Goal: Obtain resource: Download file/media

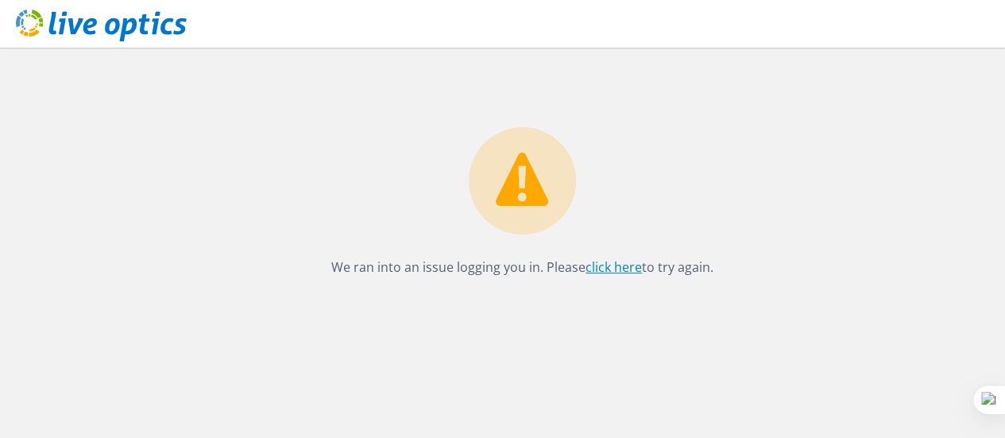
click at [608, 266] on link "click here" at bounding box center [613, 266] width 56 height 17
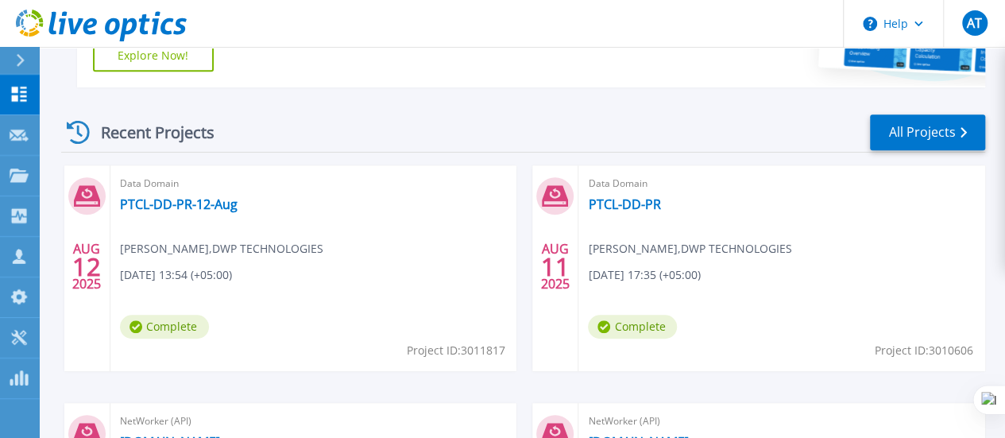
scroll to position [394, 0]
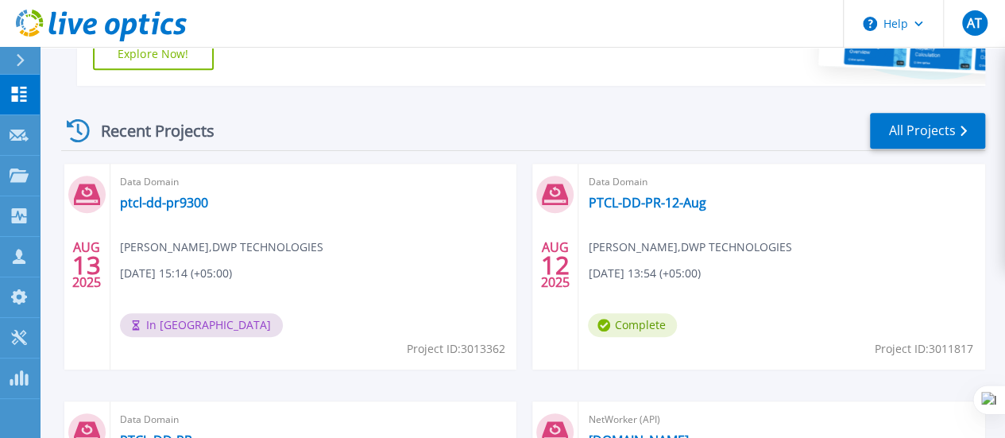
scroll to position [396, 0]
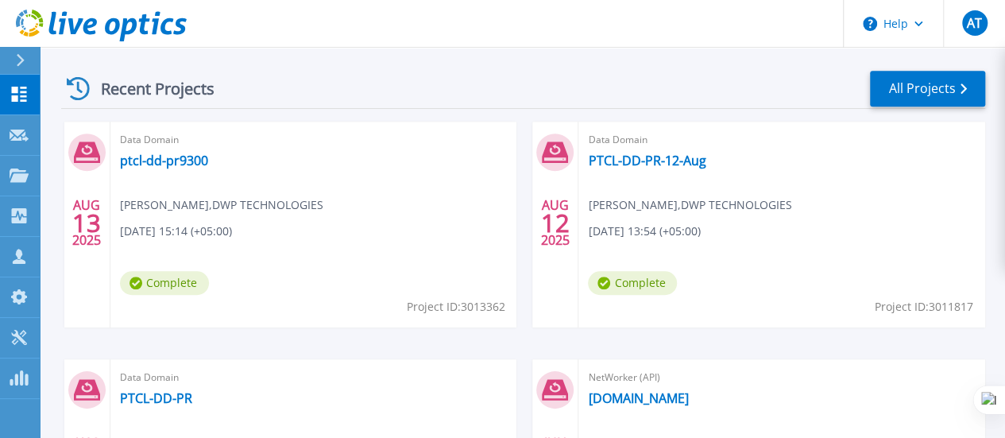
scroll to position [438, 0]
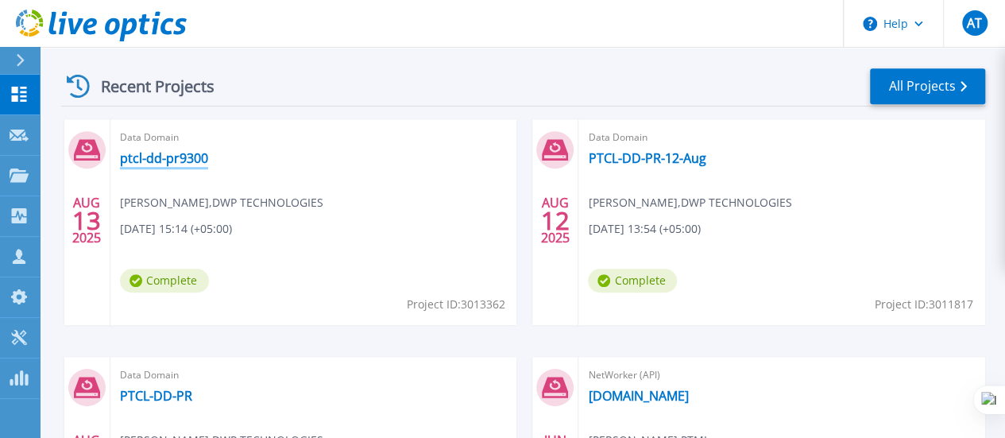
click at [161, 160] on link "ptcl-dd-pr9300" at bounding box center [164, 158] width 88 height 16
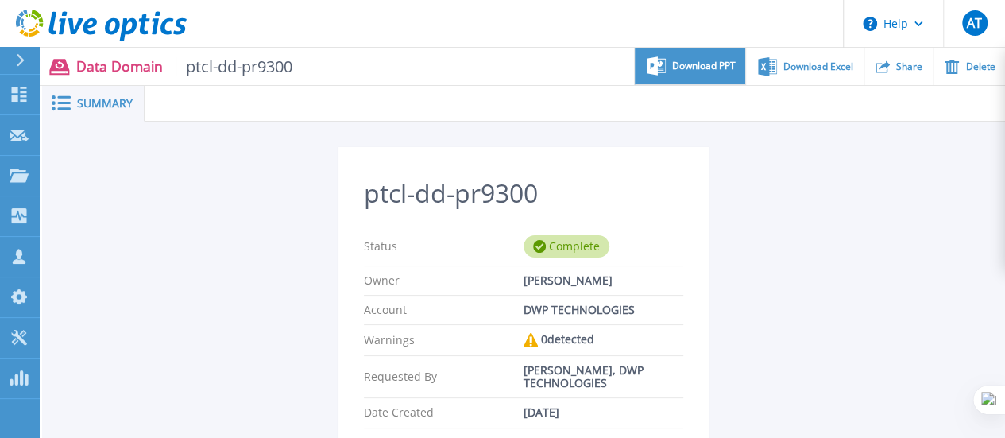
click at [695, 79] on div "Download PPT" at bounding box center [690, 66] width 110 height 37
click at [356, 1] on header "Help AT Channel Partner Arslan Tariq arslan.tariq@dwp.com.pk DWP TECHNOLOGIES M…" at bounding box center [502, 24] width 1005 height 48
